Goal: Transaction & Acquisition: Purchase product/service

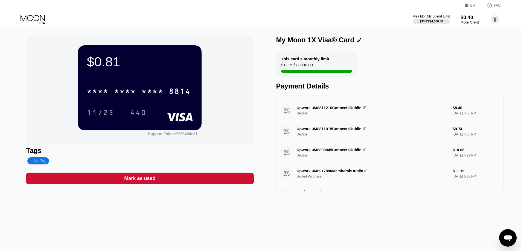
click at [469, 16] on div "$0.40" at bounding box center [470, 18] width 18 height 6
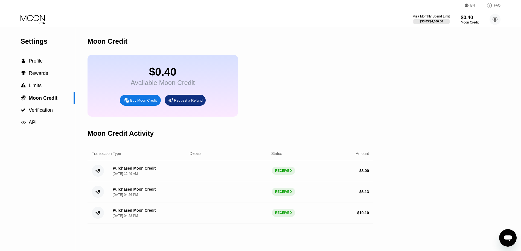
click at [405, 49] on div "Settings  Profile  Rewards  Limits  Moon Credit  Verification  API Moon C…" at bounding box center [260, 140] width 521 height 224
click at [34, 19] on icon at bounding box center [33, 20] width 25 height 10
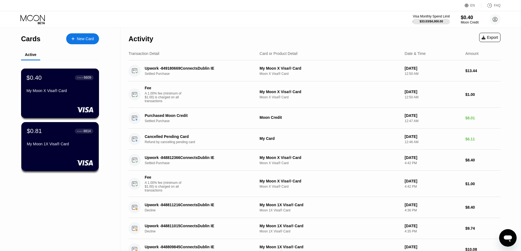
click at [53, 100] on div "$0.40 ● ● ● ● 6609 My Moon X Visa® Card" at bounding box center [60, 94] width 78 height 50
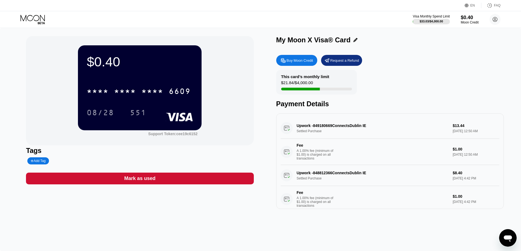
click at [292, 61] on div "Buy Moon Credit" at bounding box center [300, 60] width 27 height 5
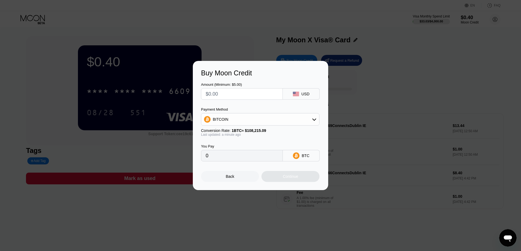
click at [246, 92] on input "text" at bounding box center [242, 94] width 73 height 11
type input "$1"
type input "0.00000925"
type input "$11"
type input "0.00010165"
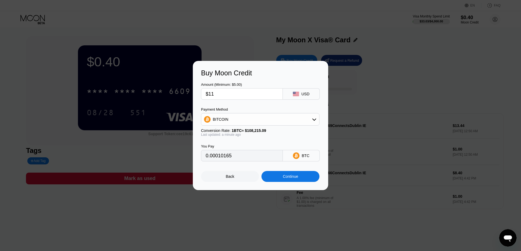
type input "$11"
click at [235, 122] on div "BITCOIN" at bounding box center [260, 119] width 118 height 11
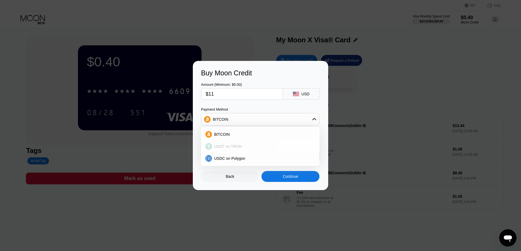
click at [243, 144] on div "USDT on TRON" at bounding box center [263, 146] width 103 height 4
type input "11.11"
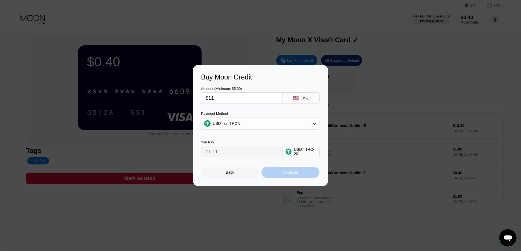
click at [291, 173] on div "Continue" at bounding box center [290, 172] width 15 height 4
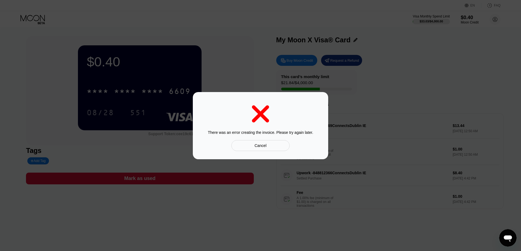
click at [273, 146] on div "Cancel" at bounding box center [260, 145] width 58 height 11
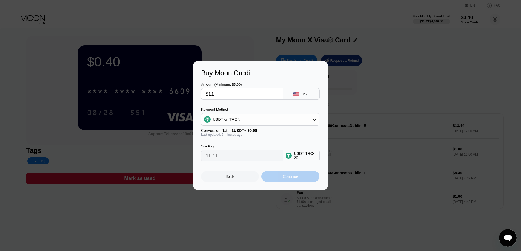
click at [298, 179] on div "Continue" at bounding box center [290, 177] width 15 height 4
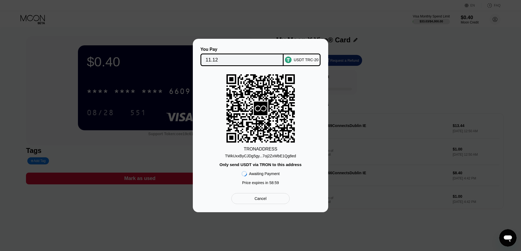
click at [259, 155] on div "TWkUxxByCJDg5gy...7oj2ZxWbE1Qg8ed" at bounding box center [260, 156] width 71 height 4
click at [224, 59] on input "11.12" at bounding box center [242, 59] width 73 height 11
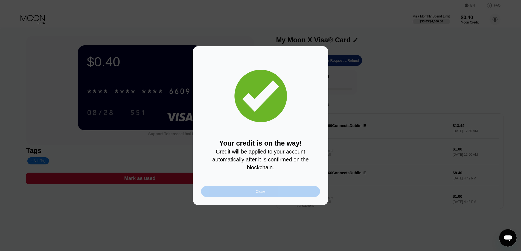
click at [262, 194] on div "Close" at bounding box center [261, 192] width 10 height 4
